Goal: Communication & Community: Answer question/provide support

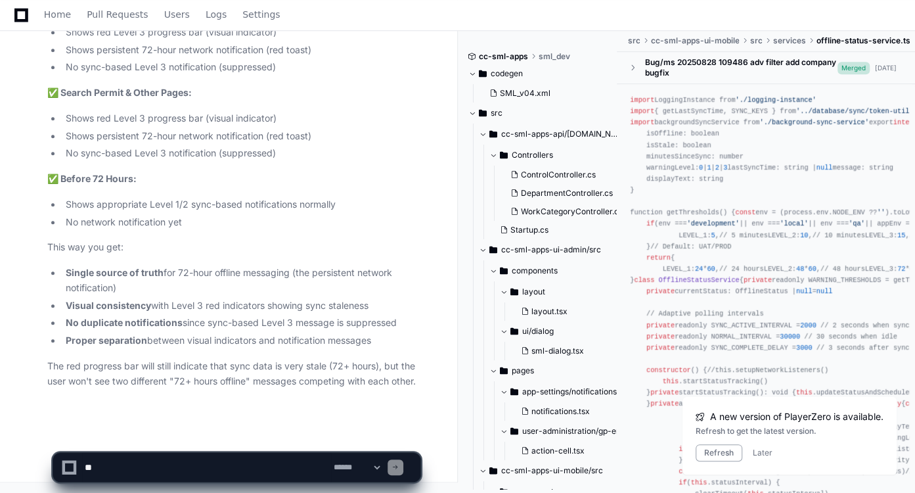
scroll to position [26610, 0]
click at [281, 386] on p "The red progress bar will still indicate that sync data is very stale (72+ hour…" at bounding box center [233, 374] width 373 height 30
drag, startPoint x: 68, startPoint y: 173, endPoint x: 74, endPoint y: 205, distance: 32.0
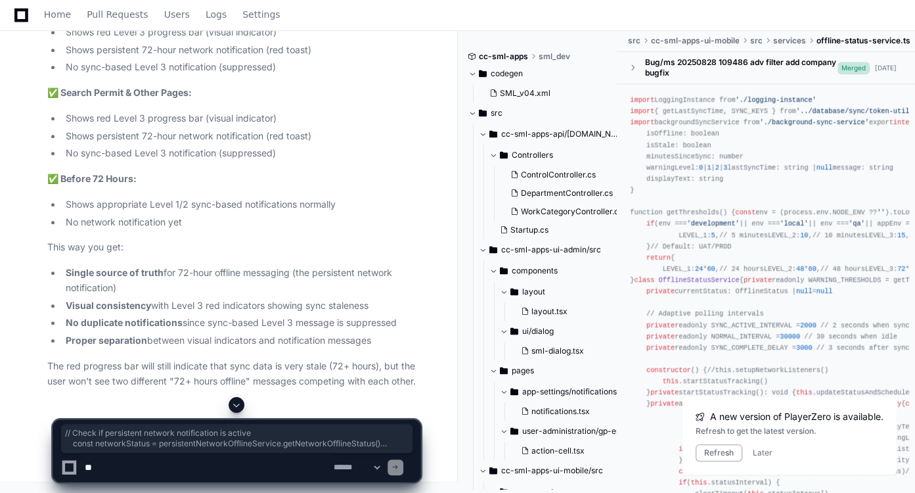
copy div "// Check if persistent network notification is active const networkStatus = per…"
drag, startPoint x: 68, startPoint y: 183, endPoint x: 96, endPoint y: 313, distance: 133.8
copy div "// Determine the message - suppress Level 3 message when network notification i…"
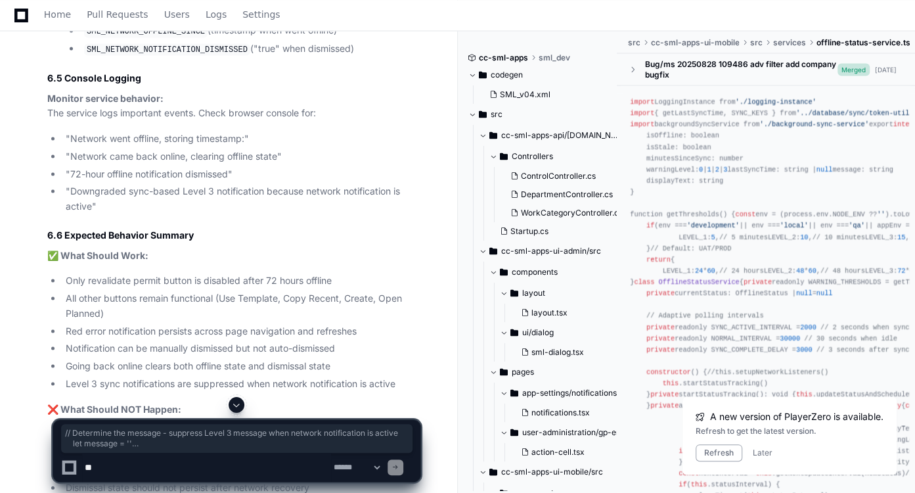
scroll to position [15077, 0]
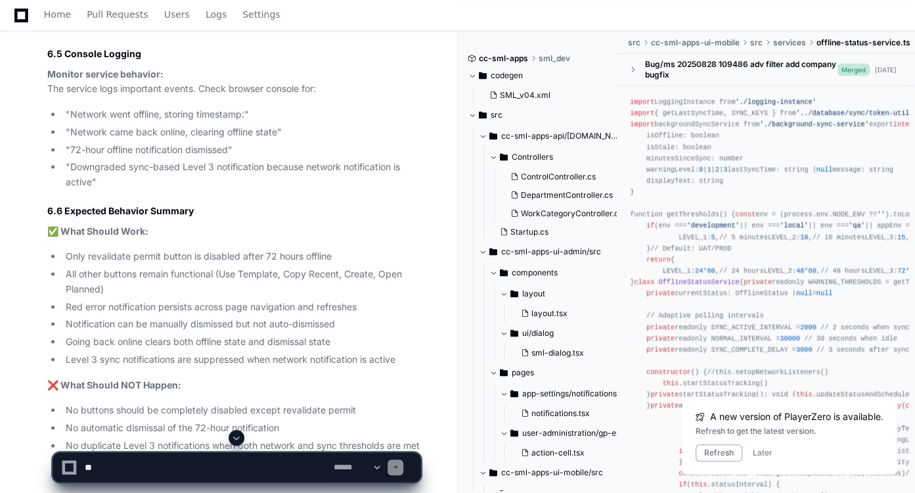
drag, startPoint x: 301, startPoint y: 308, endPoint x: 208, endPoint y: 338, distance: 98.1
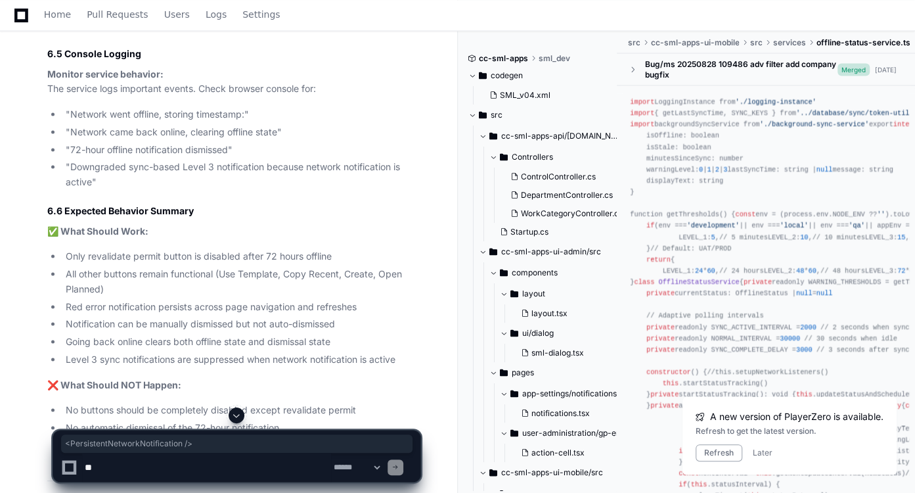
drag, startPoint x: 208, startPoint y: 338, endPoint x: 68, endPoint y: 336, distance: 140.0
copy div "< PersistentNetworkNotification />"
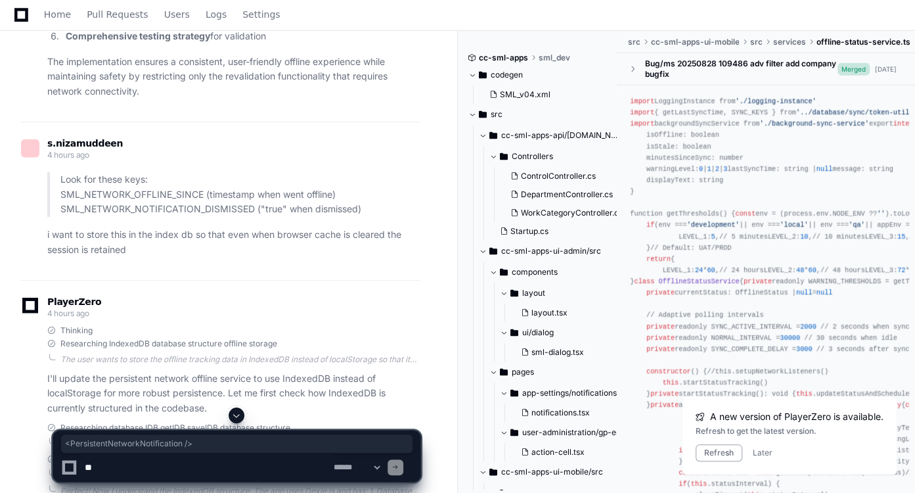
scroll to position [15735, 0]
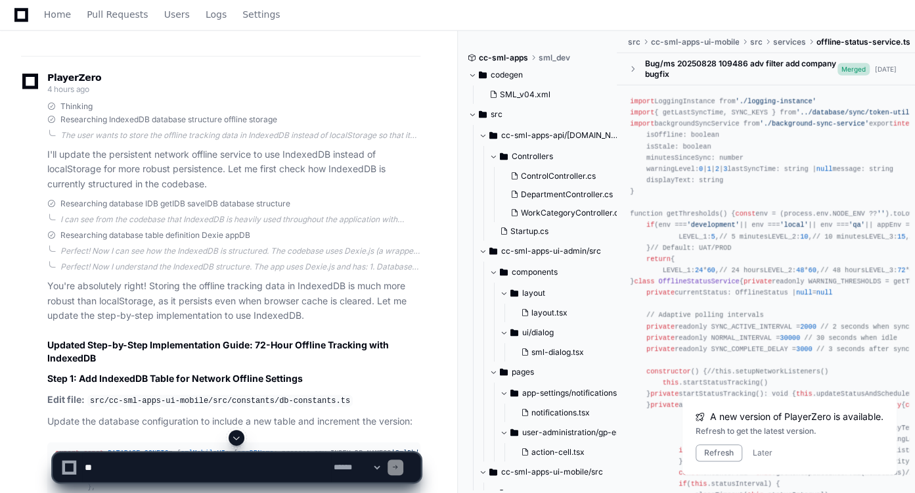
scroll to position [15789, 0]
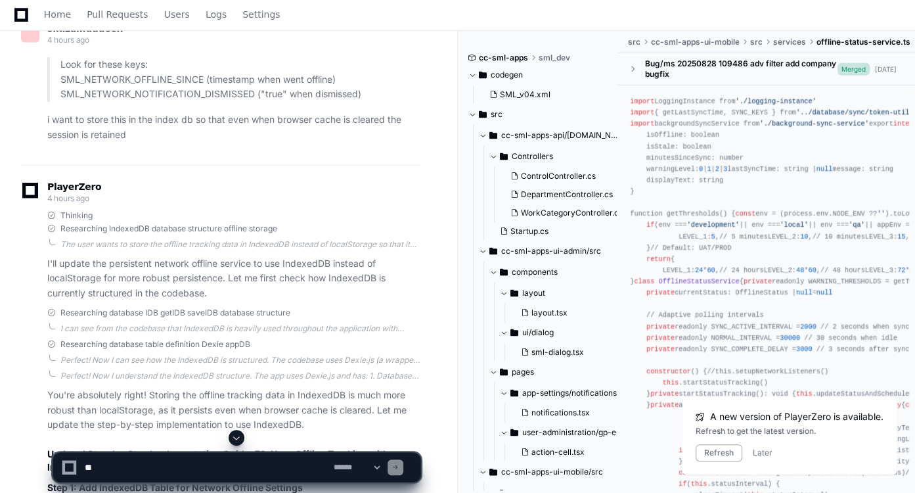
click at [271, 463] on textarea at bounding box center [206, 467] width 249 height 29
paste textarea "**********"
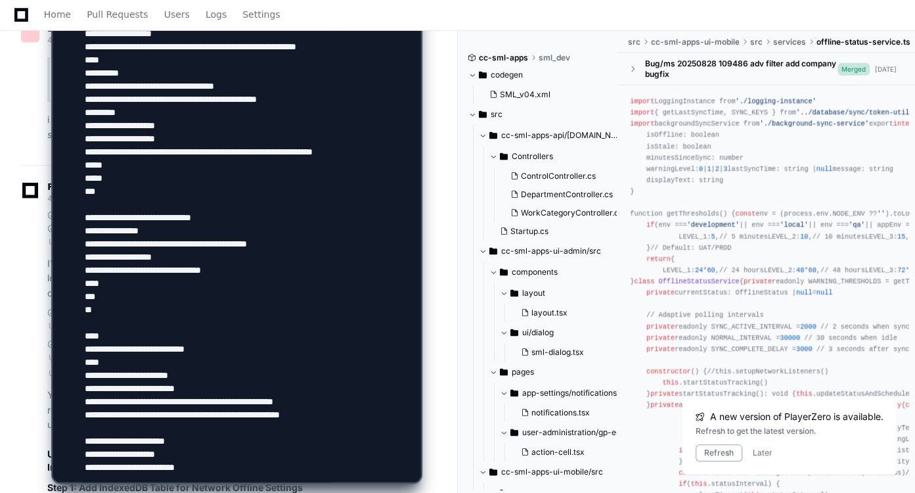
scroll to position [714, 0]
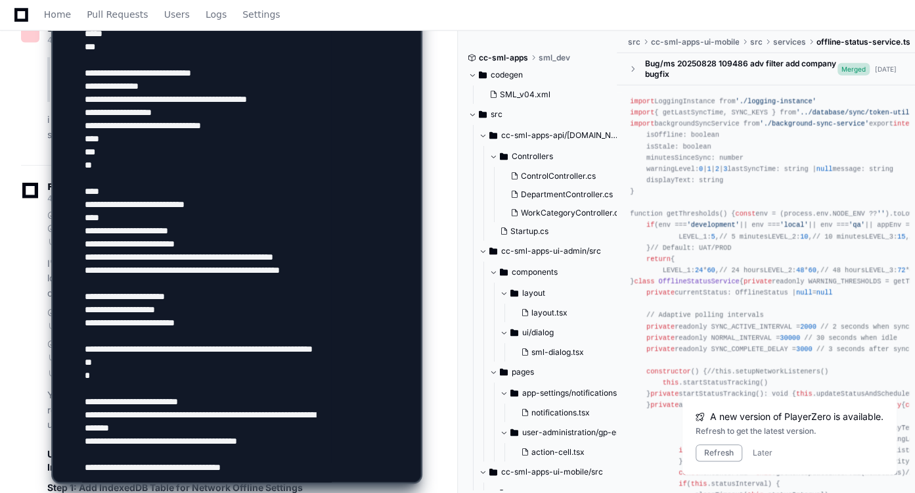
paste textarea "**********"
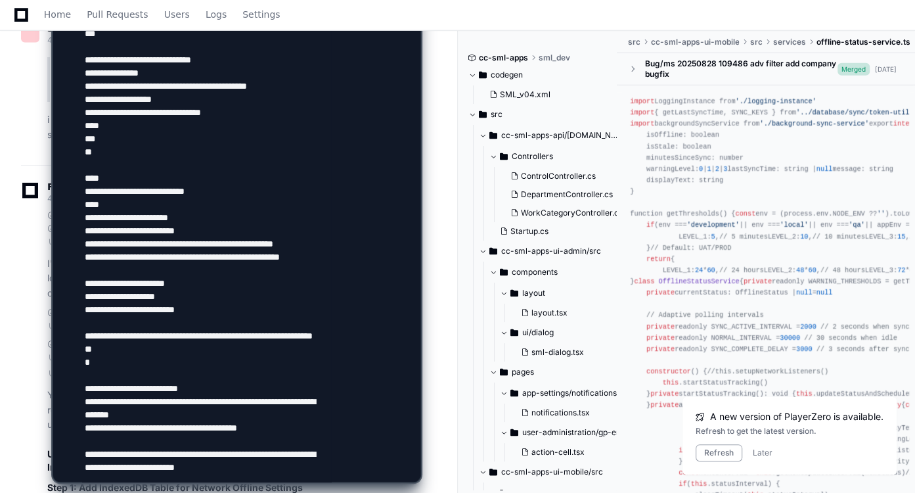
scroll to position [740, 0]
type textarea "**********"
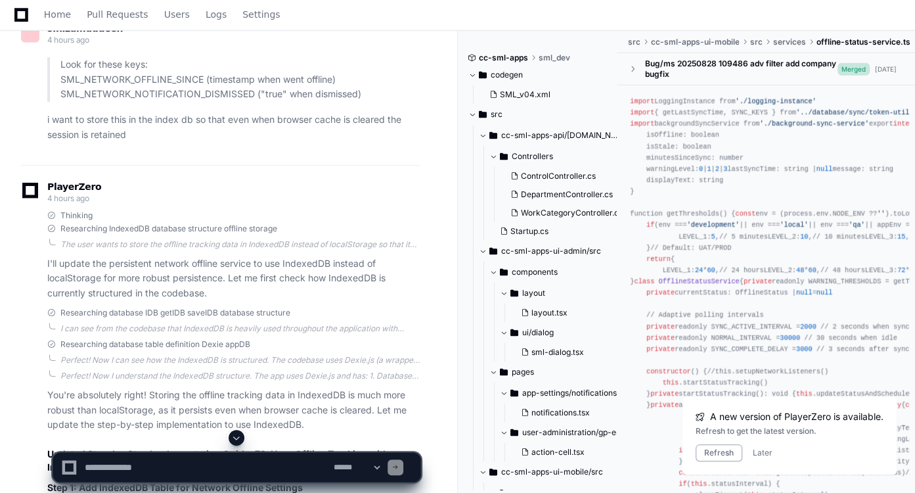
scroll to position [0, 0]
click at [240, 434] on span at bounding box center [236, 437] width 11 height 11
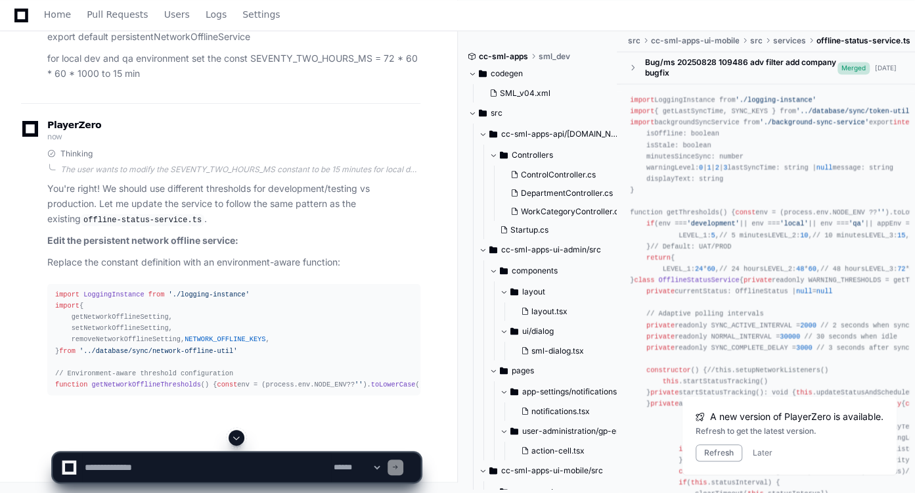
scroll to position [29967, 0]
click at [237, 435] on span at bounding box center [236, 437] width 11 height 11
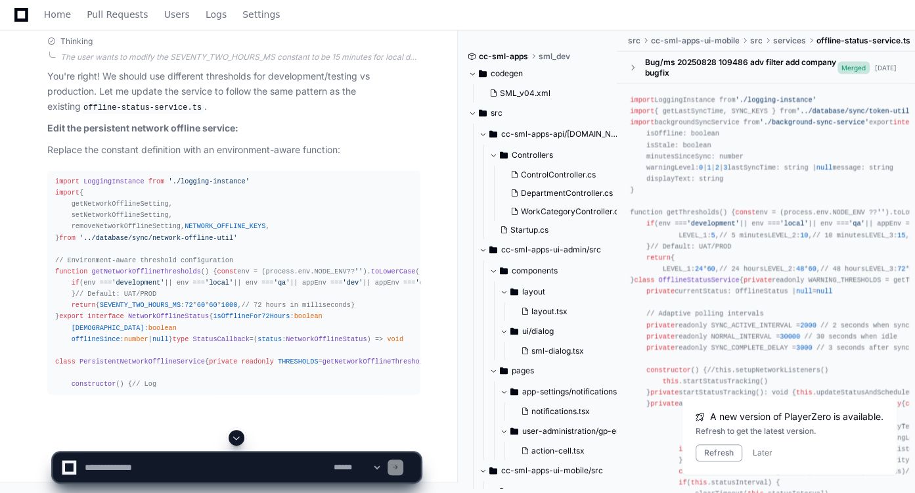
click at [237, 435] on span at bounding box center [236, 437] width 11 height 11
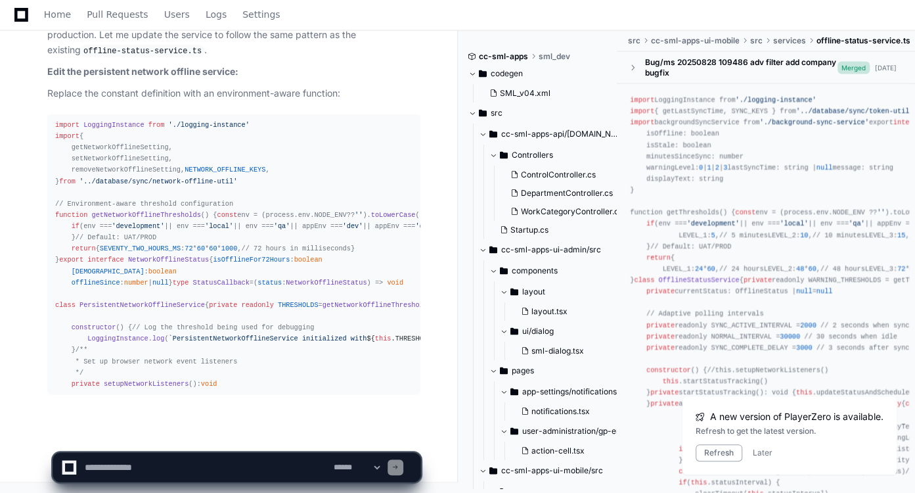
scroll to position [31365, 0]
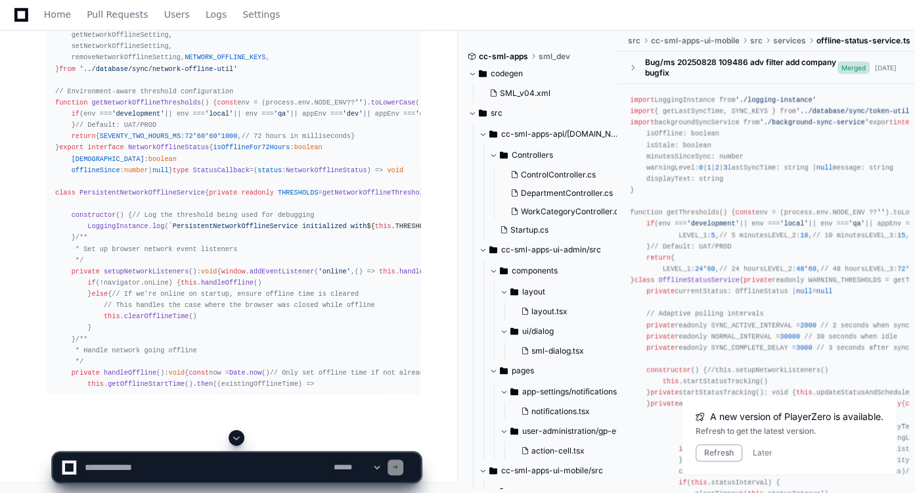
click at [238, 444] on button at bounding box center [237, 438] width 16 height 16
click at [238, 442] on span at bounding box center [236, 437] width 11 height 11
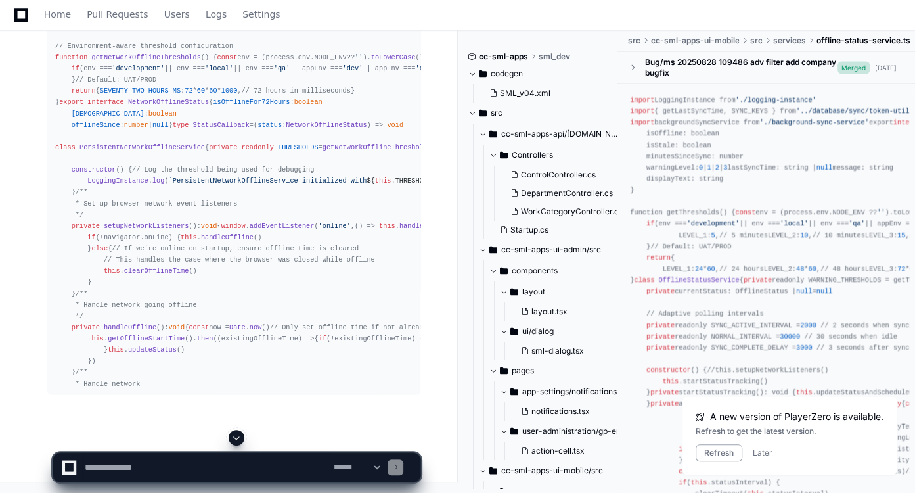
click at [238, 442] on span at bounding box center [236, 437] width 11 height 11
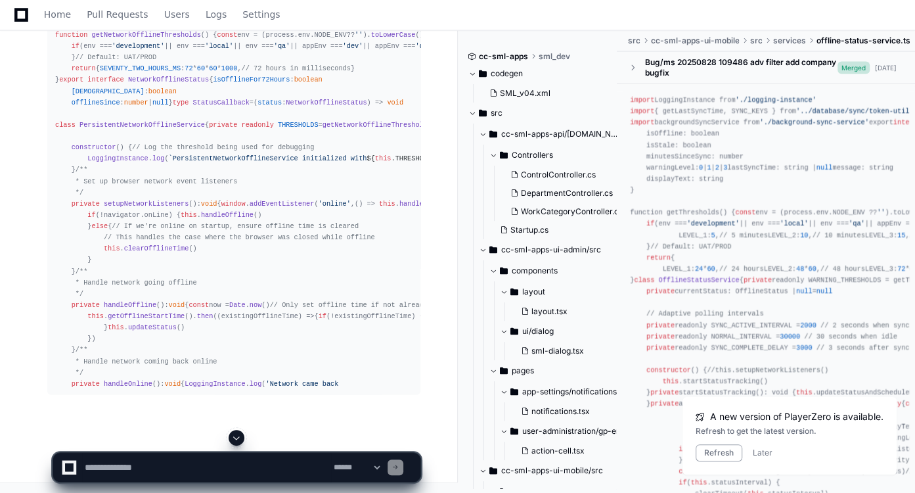
click at [238, 442] on span at bounding box center [236, 437] width 11 height 11
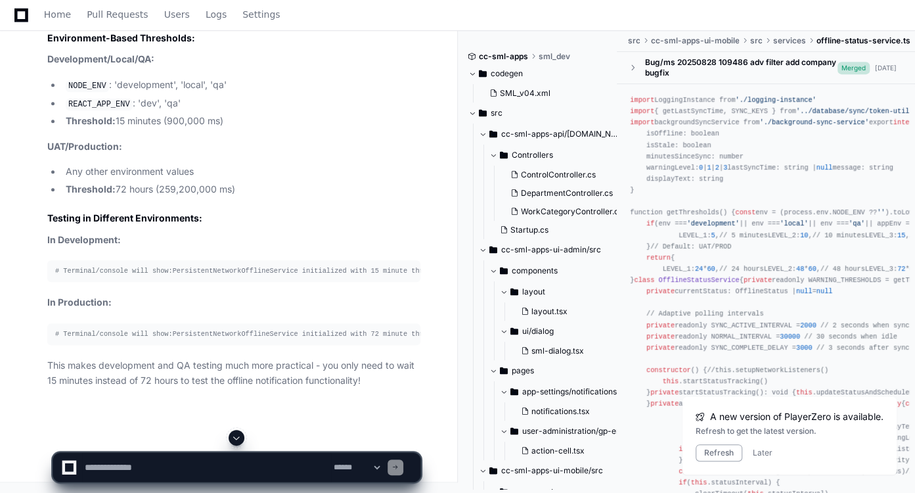
click at [238, 442] on span at bounding box center [236, 437] width 11 height 11
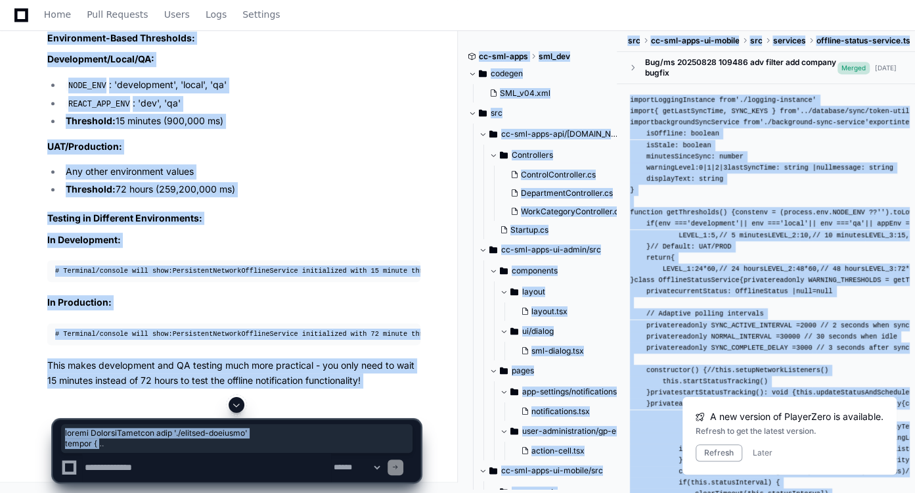
scroll to position [34314, 0]
drag, startPoint x: 55, startPoint y: 106, endPoint x: 232, endPoint y: 372, distance: 319.3
copy div "import LoggingInstance from './logging-instance' import { getNetworkOfflineSett…"
